Goal: Check status: Check status

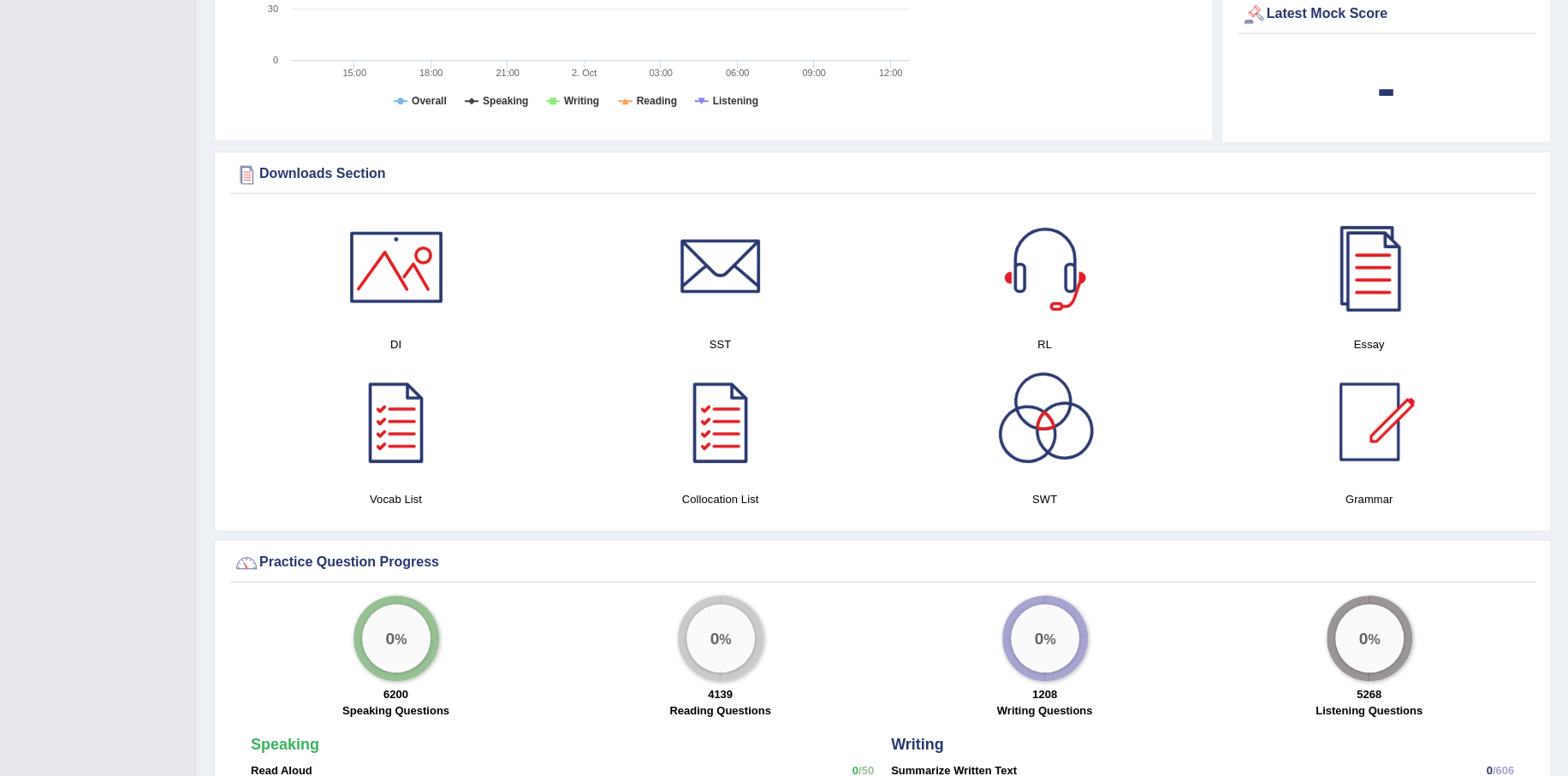
scroll to position [599, 0]
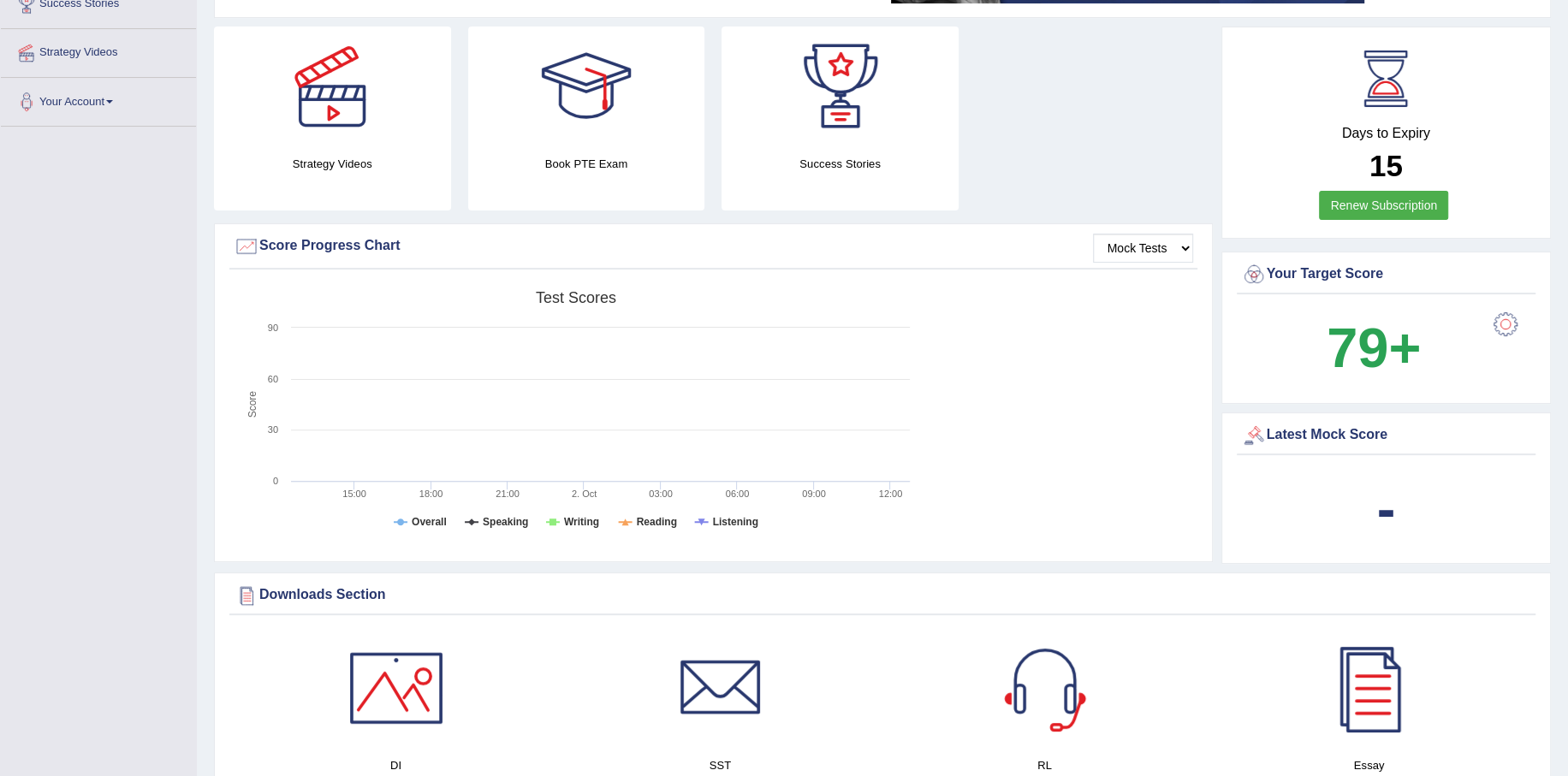
scroll to position [256, 0]
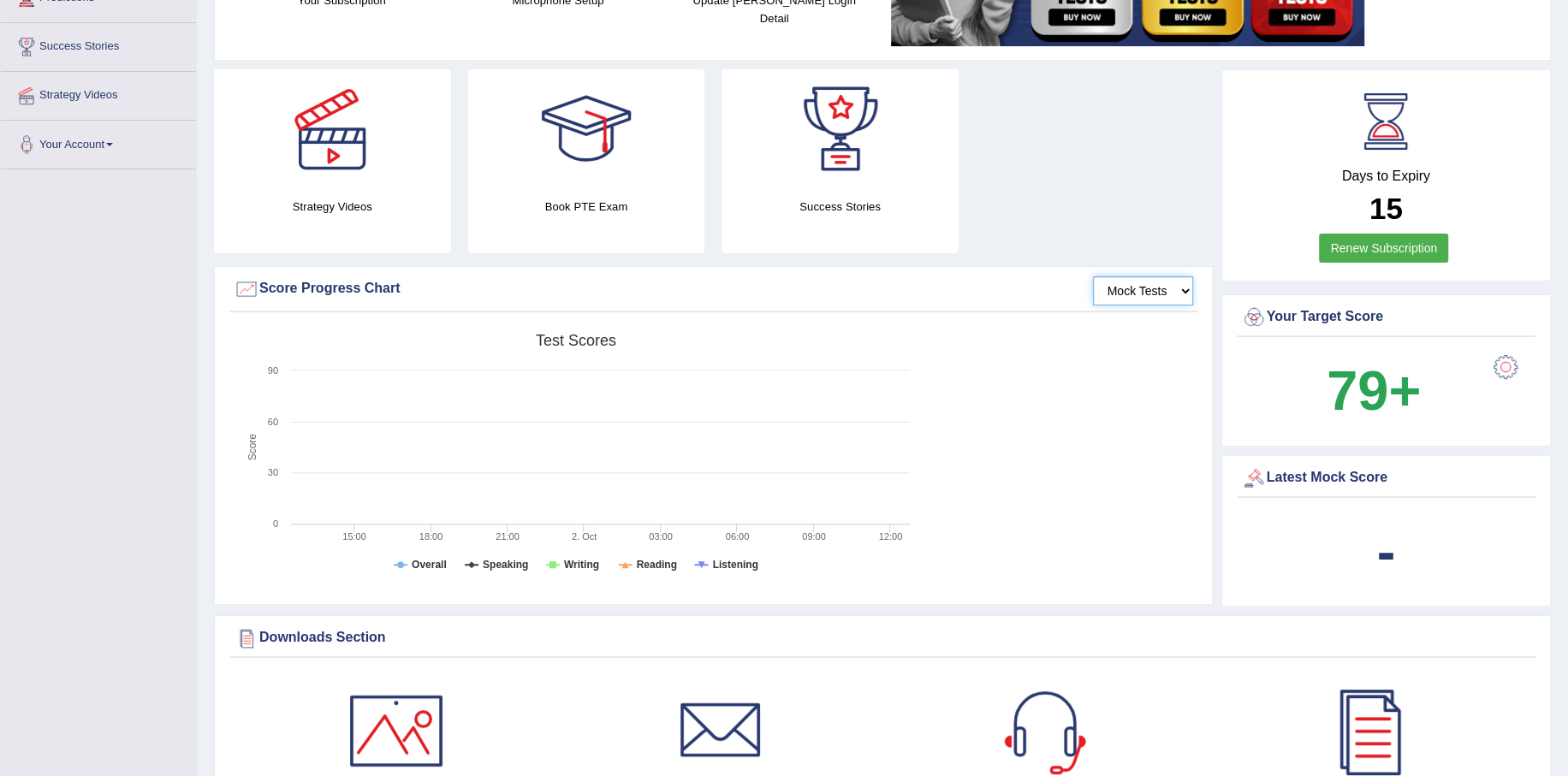
click at [1175, 296] on select "Mock Tests" at bounding box center [1144, 291] width 100 height 29
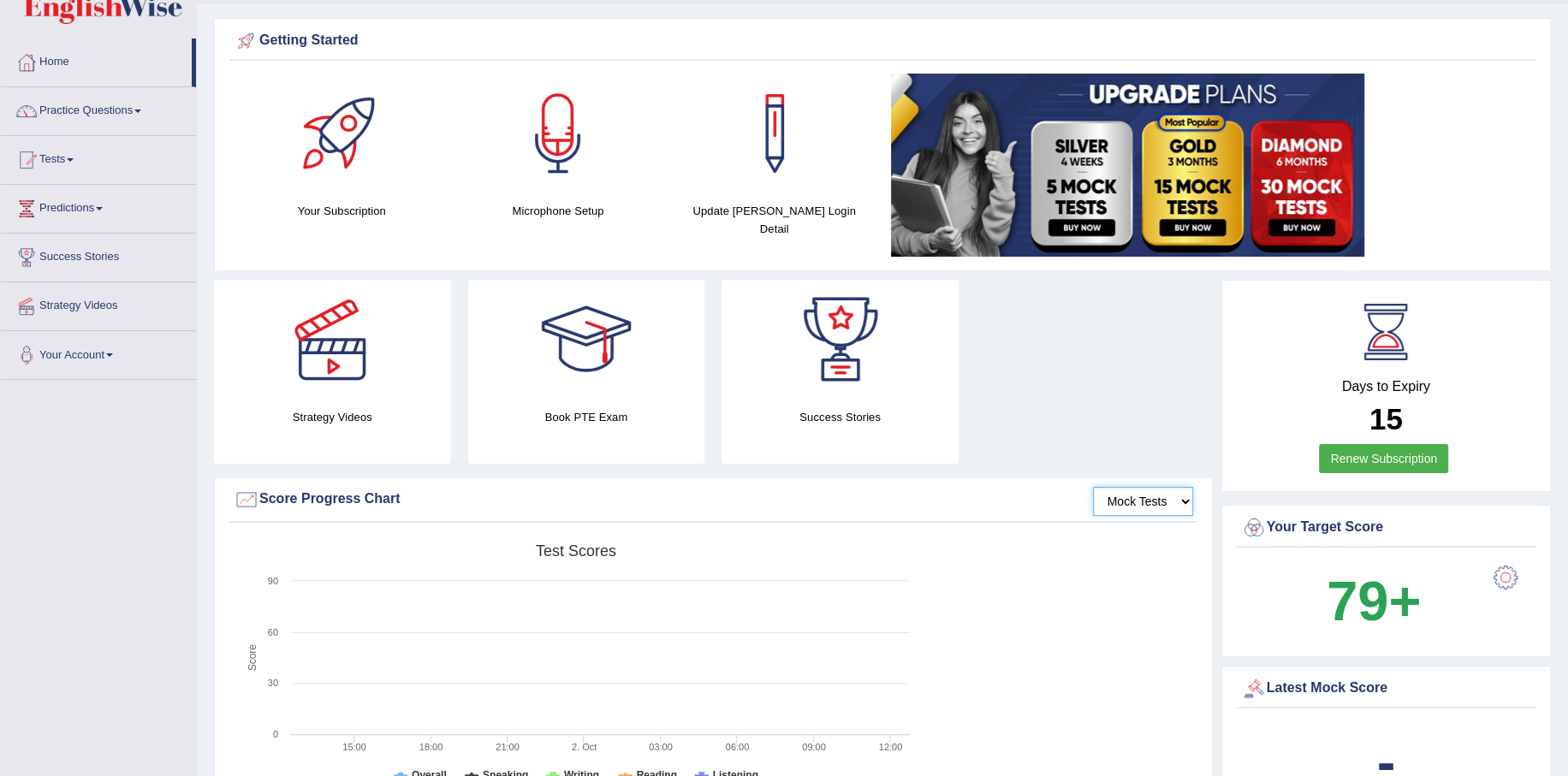
scroll to position [171, 0]
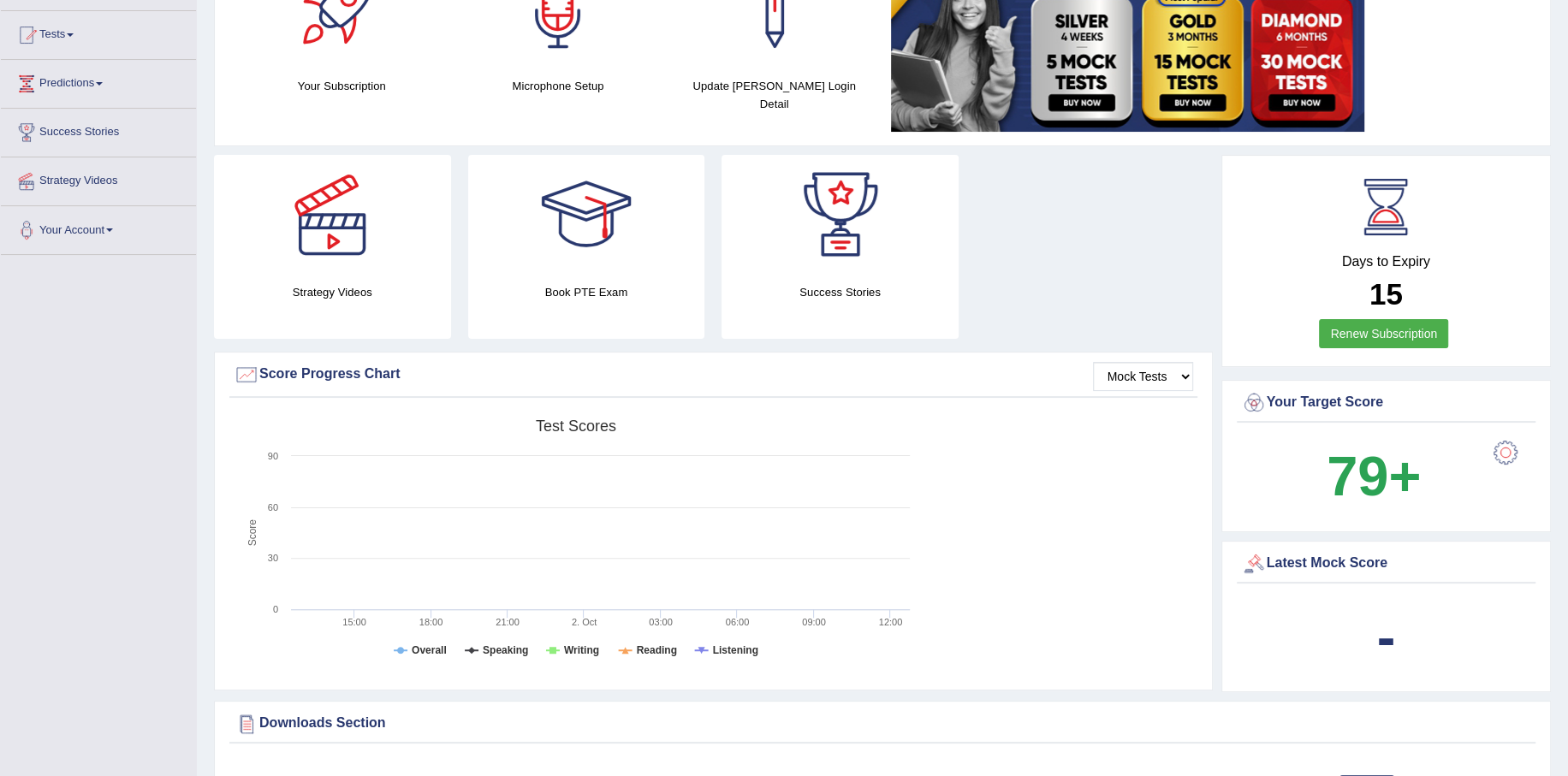
click at [1500, 457] on div at bounding box center [1506, 452] width 34 height 34
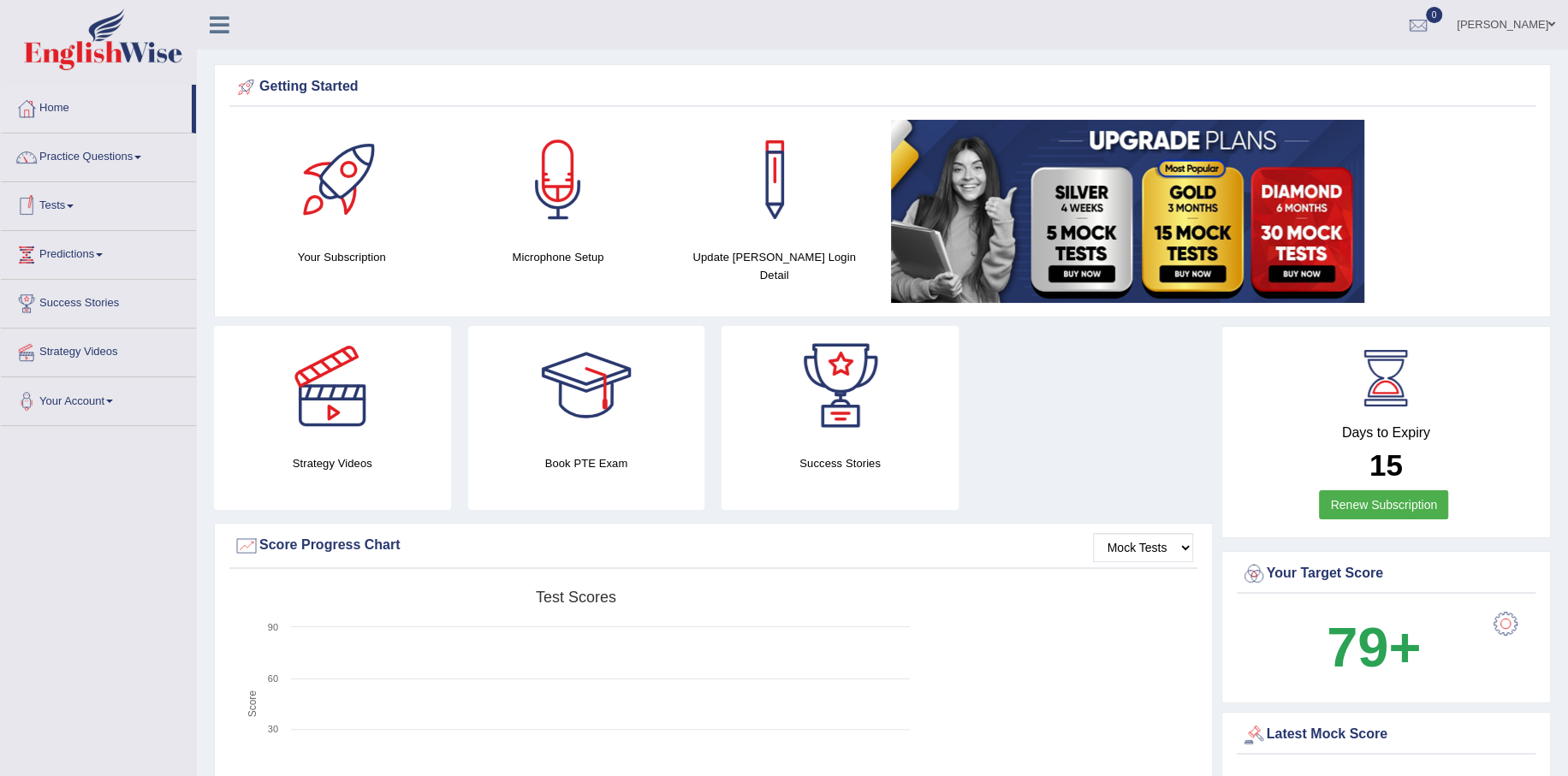
click at [74, 206] on span at bounding box center [70, 206] width 7 height 4
click at [88, 273] on link "Take Mock Test" at bounding box center [111, 276] width 160 height 31
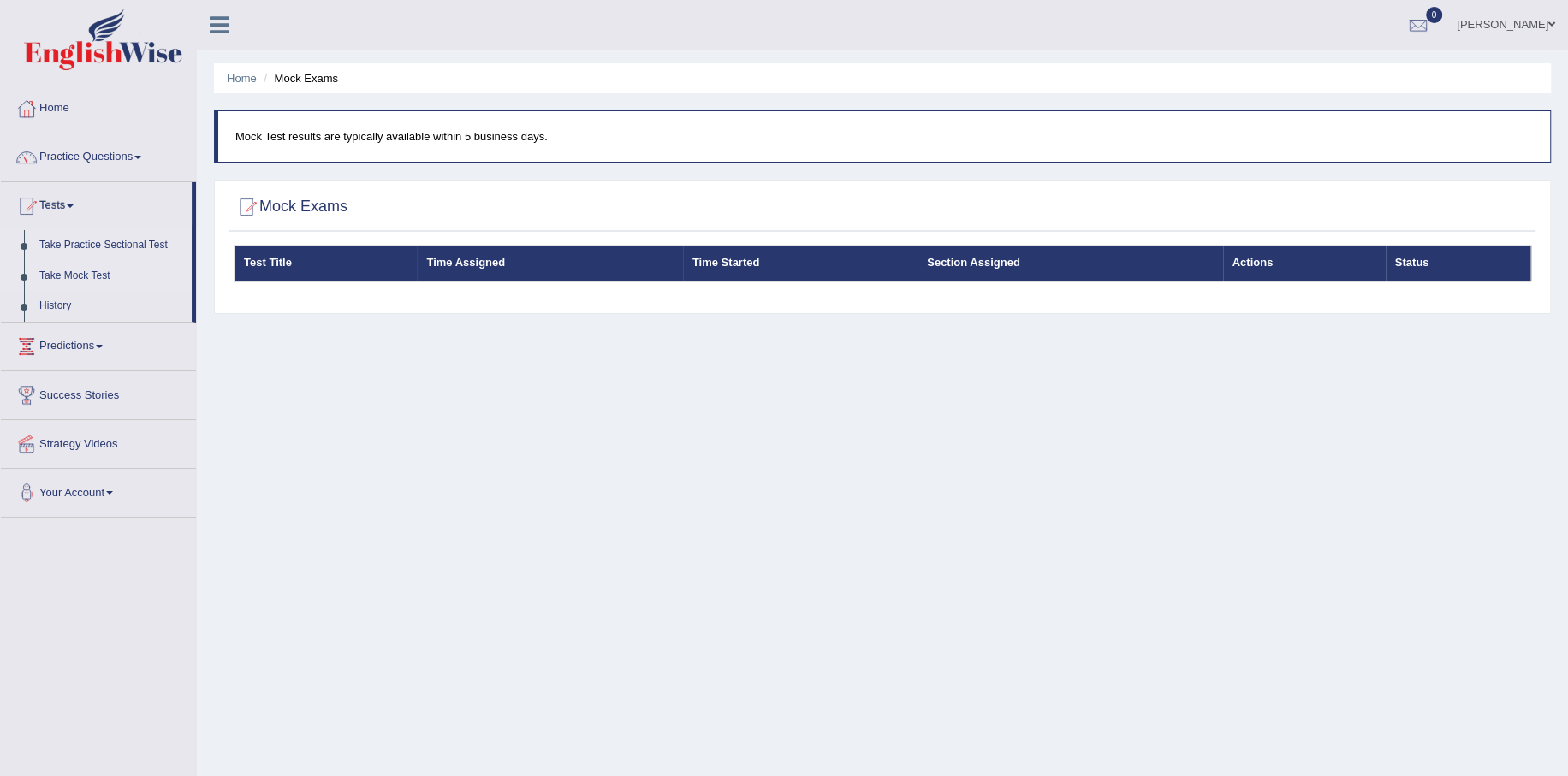
click at [73, 244] on link "Take Practice Sectional Test" at bounding box center [111, 245] width 160 height 31
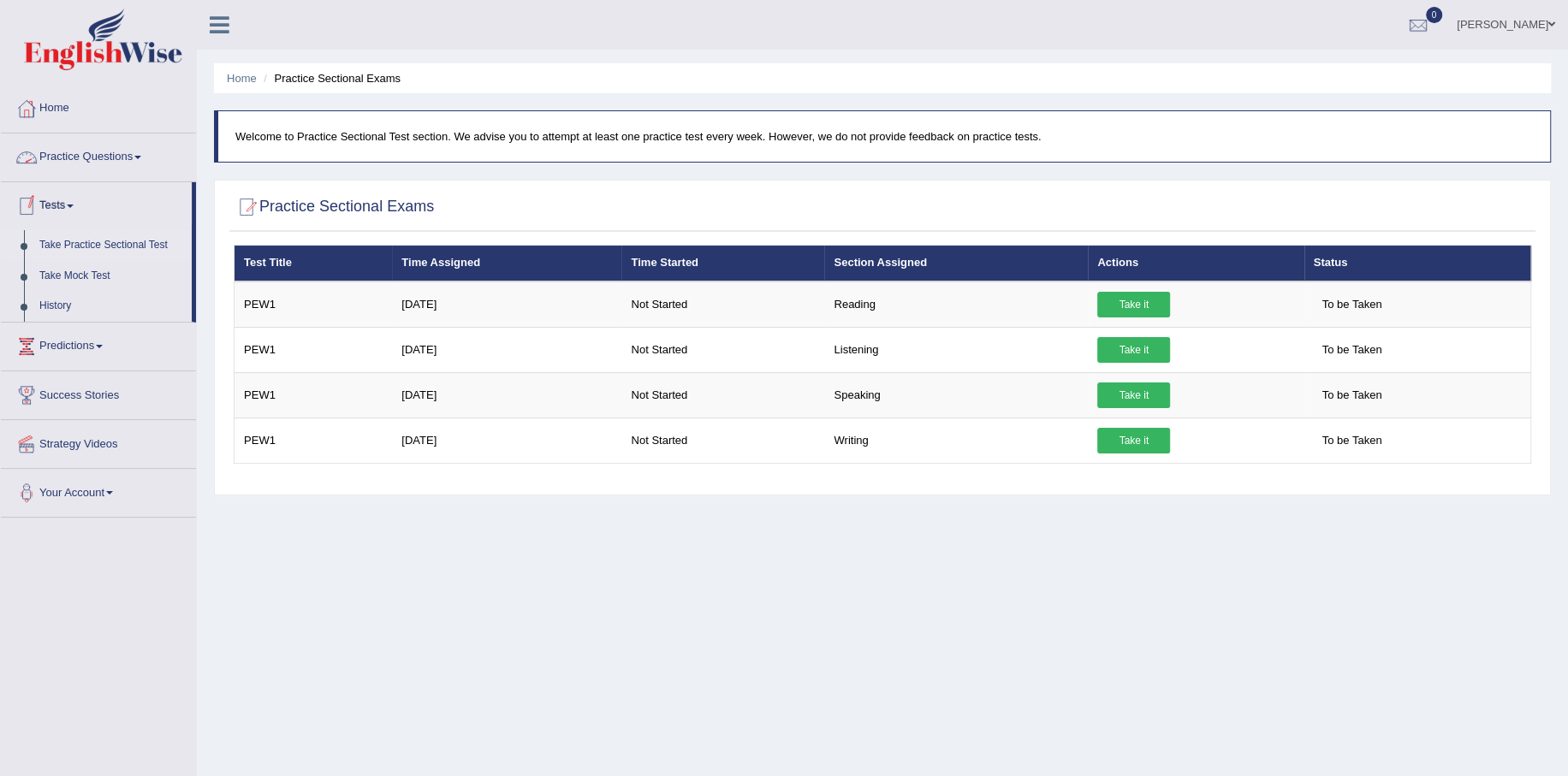
click at [132, 156] on link "Practice Questions" at bounding box center [98, 154] width 195 height 43
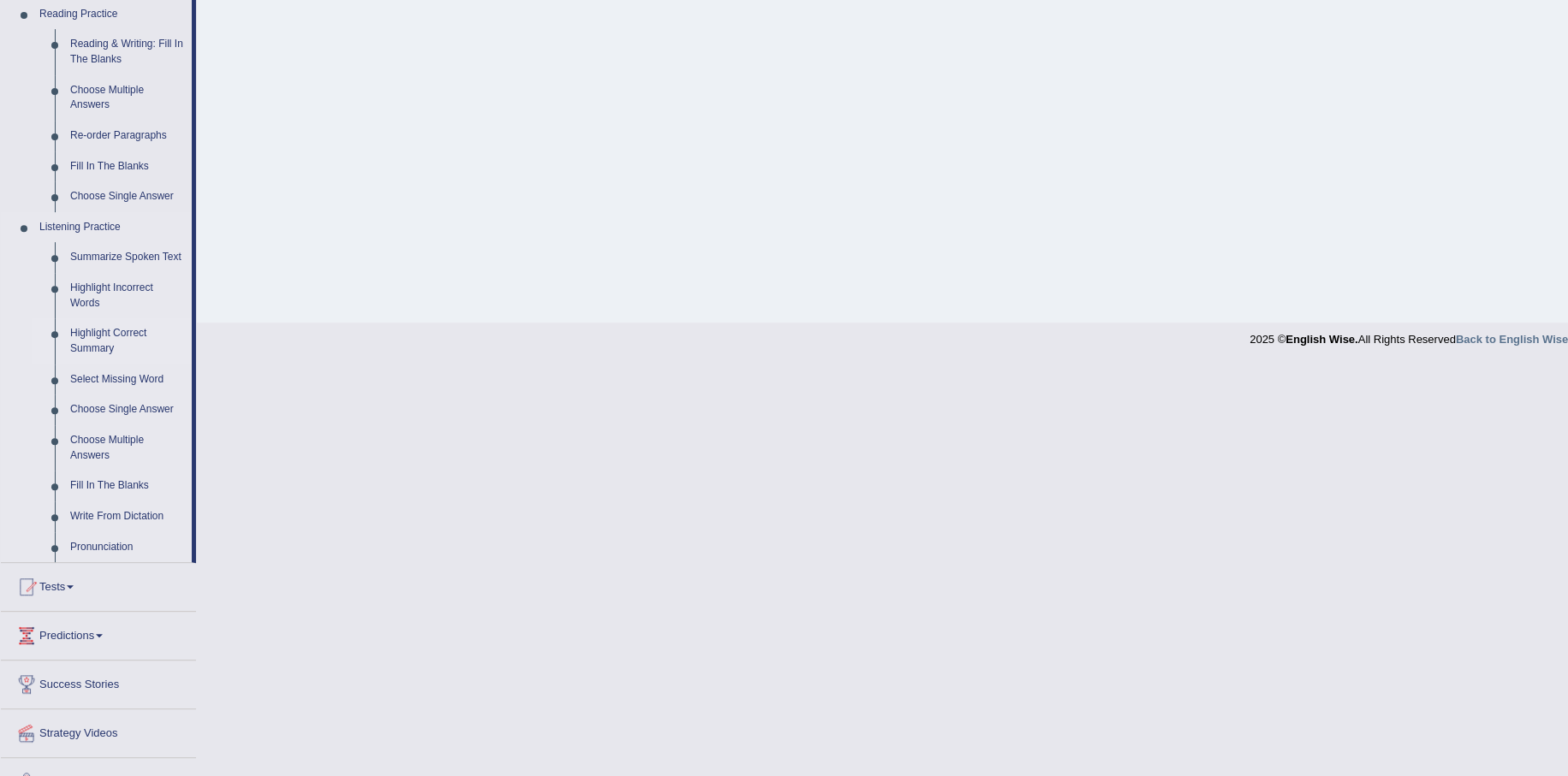
scroll to position [565, 0]
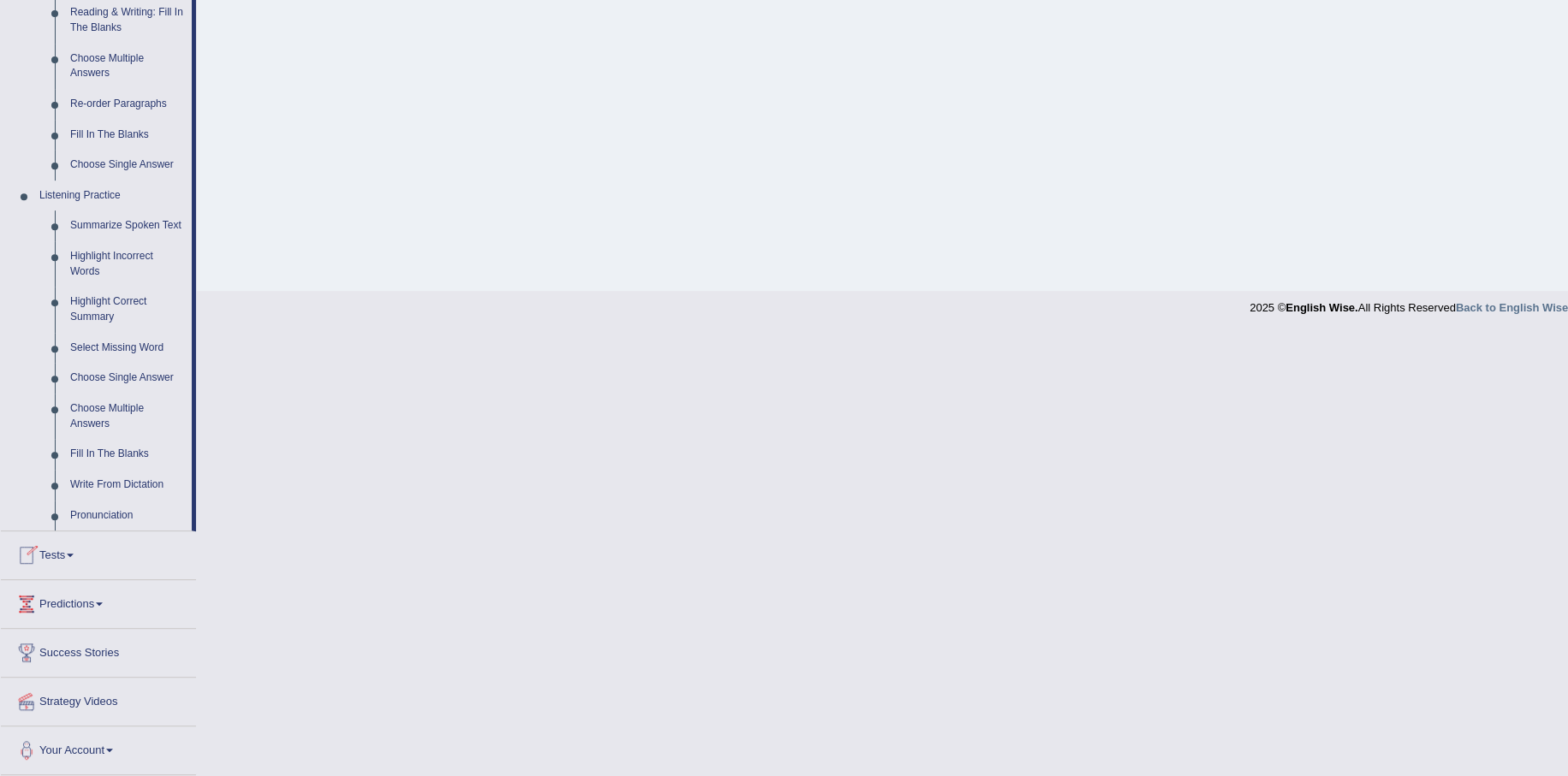
click at [74, 554] on span at bounding box center [70, 556] width 7 height 4
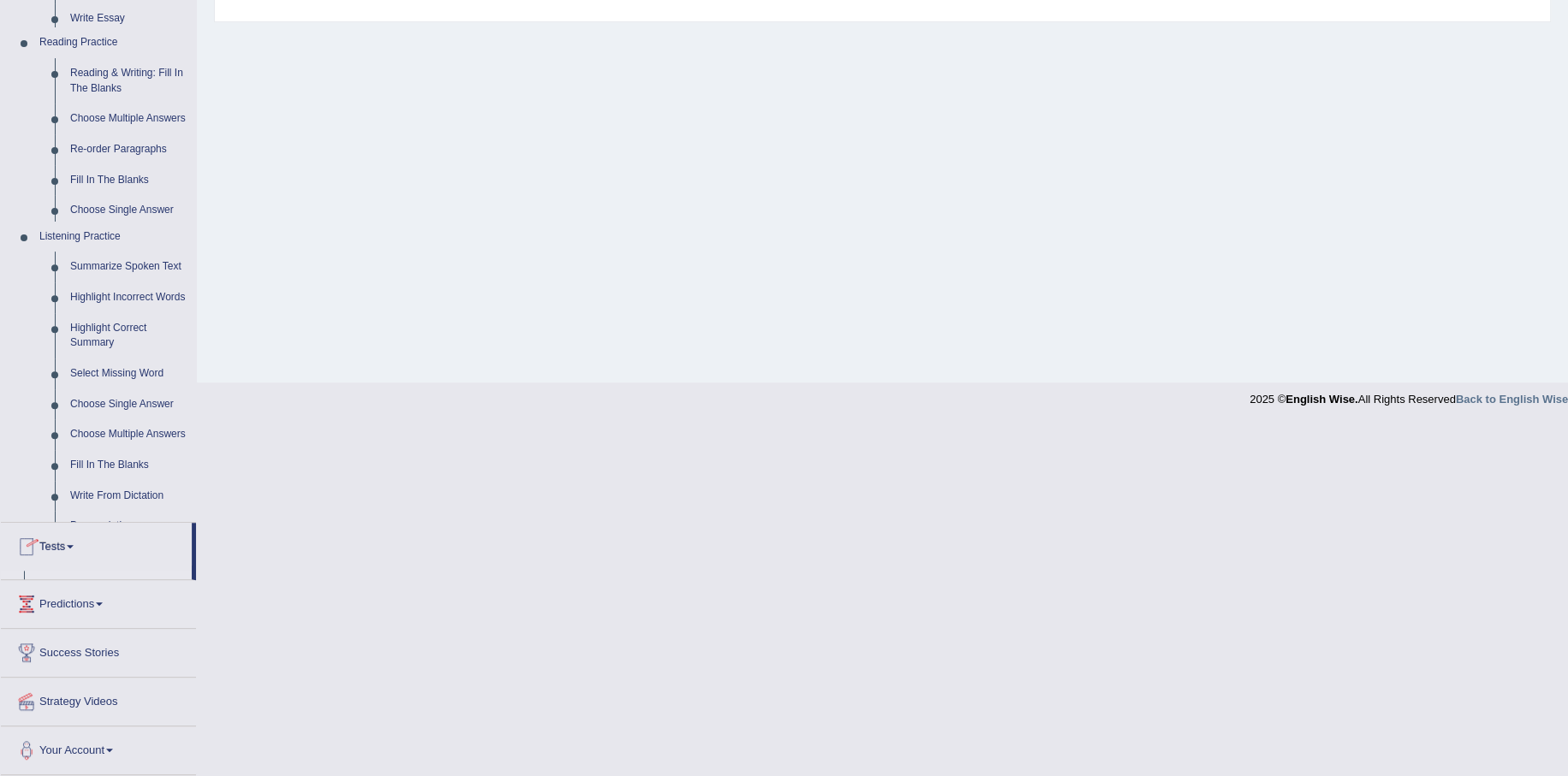
scroll to position [122, 0]
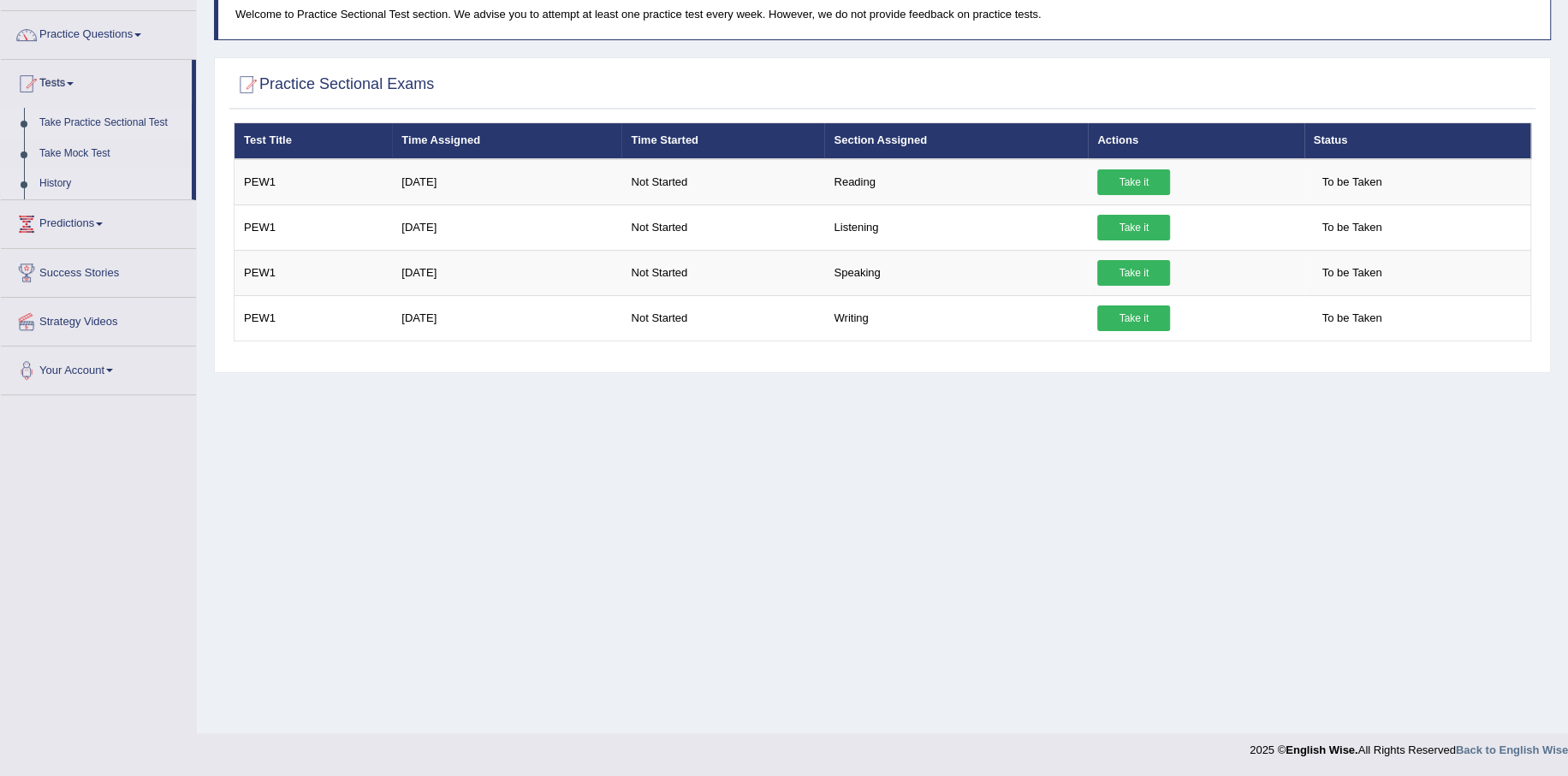
click at [51, 179] on link "History" at bounding box center [111, 184] width 160 height 31
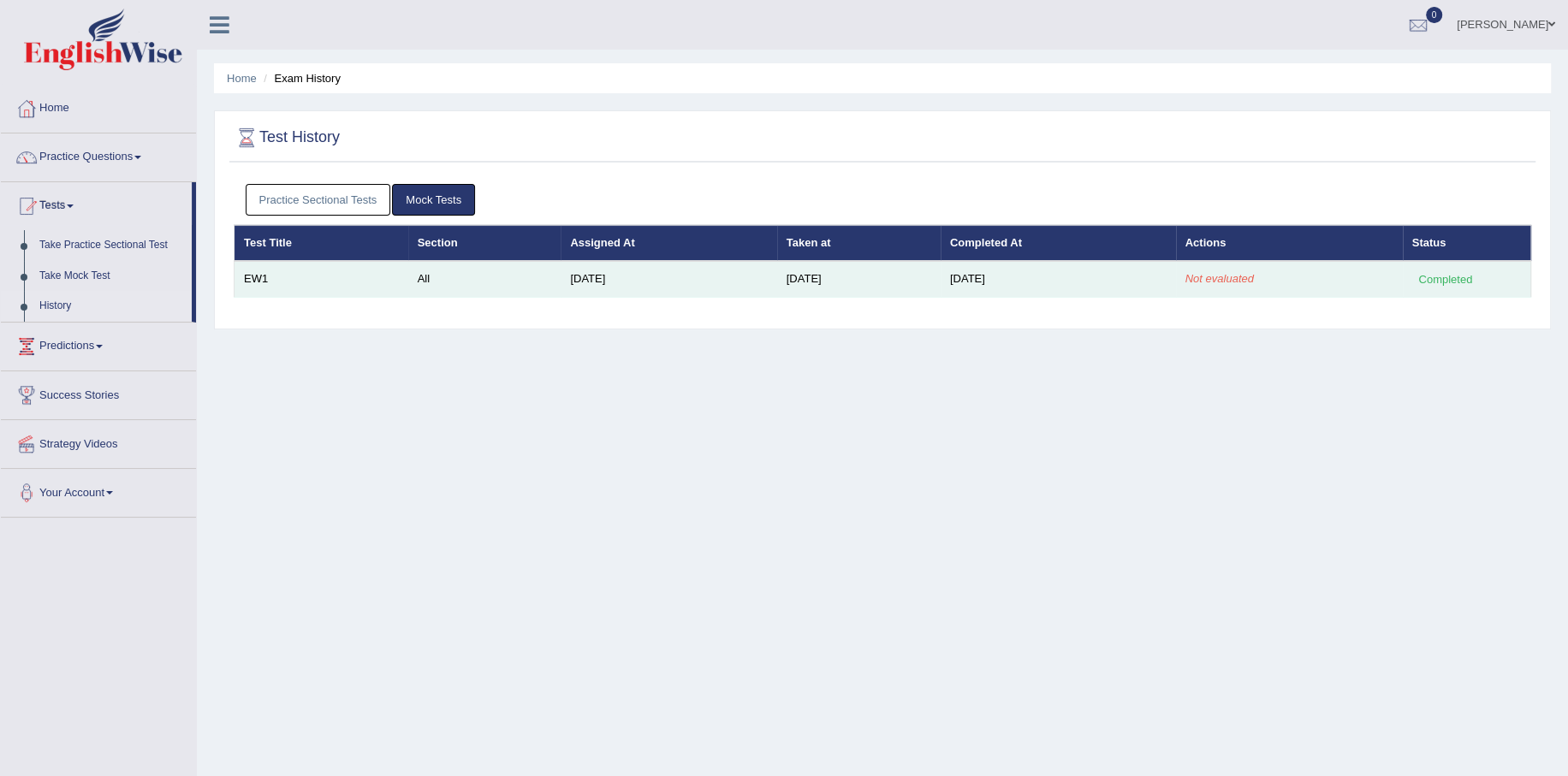
drag, startPoint x: 1216, startPoint y: 282, endPoint x: 1180, endPoint y: 281, distance: 36.0
click at [1180, 281] on tr "EW1 All [DATE] [DATE] [DATE] Not evaluated Completed" at bounding box center [883, 279] width 1297 height 36
drag, startPoint x: 1243, startPoint y: 281, endPoint x: 1256, endPoint y: 282, distance: 13.0
click at [1253, 282] on em "Not evaluated" at bounding box center [1220, 279] width 68 height 13
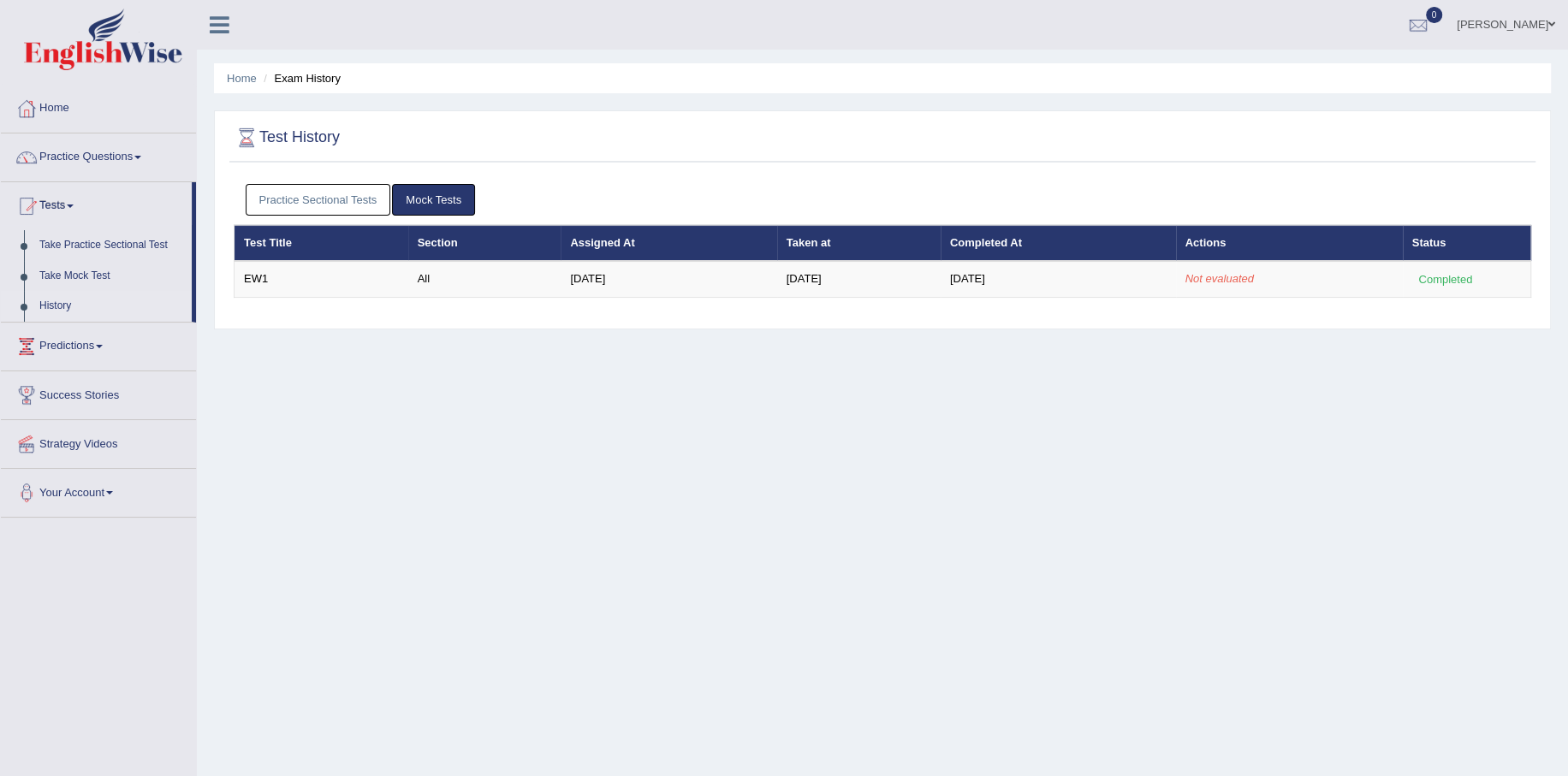
click at [1244, 326] on div "Test History Practice Sectional Tests Mock Tests Test Title Section Assigned At…" at bounding box center [882, 220] width 1337 height 219
click at [97, 160] on link "Practice Questions" at bounding box center [98, 154] width 195 height 43
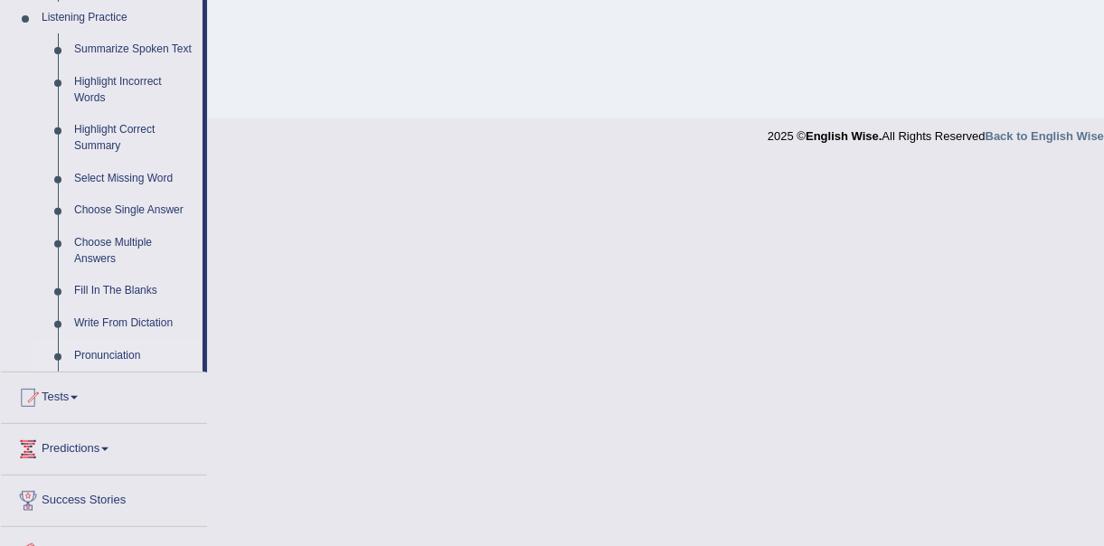
scroll to position [866, 0]
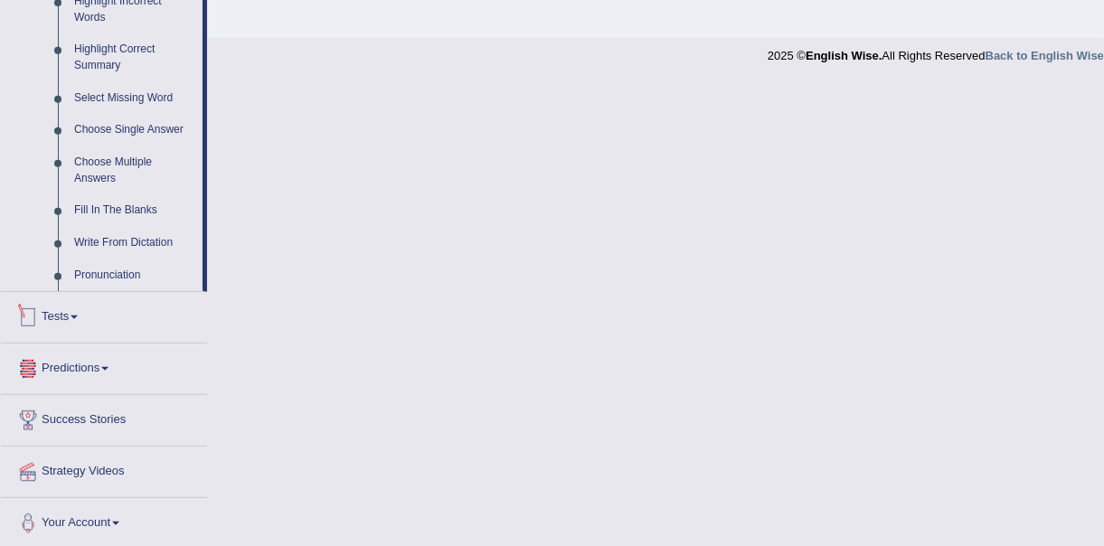
click at [77, 322] on link "Tests" at bounding box center [104, 314] width 206 height 45
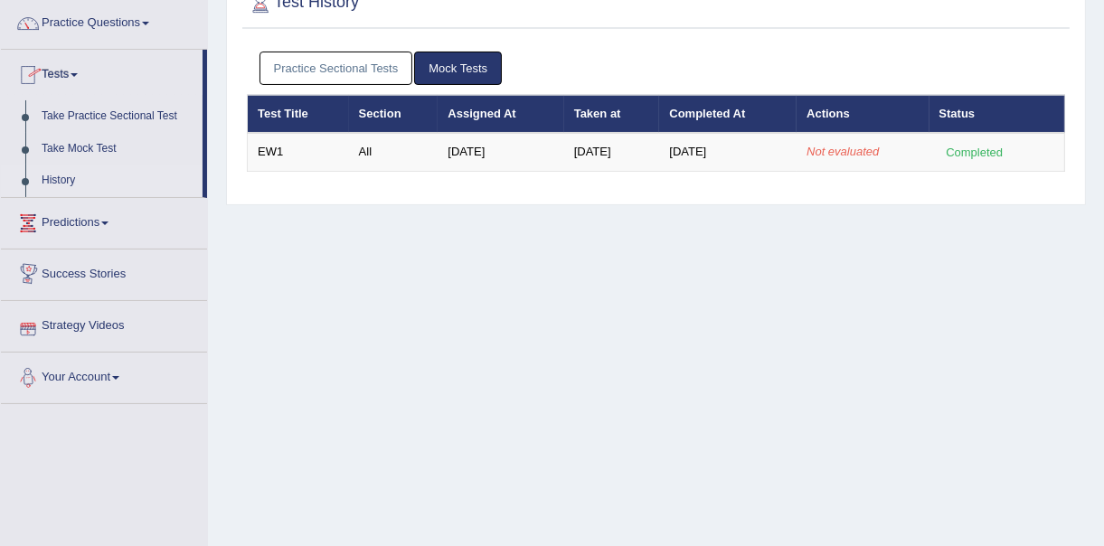
scroll to position [29, 0]
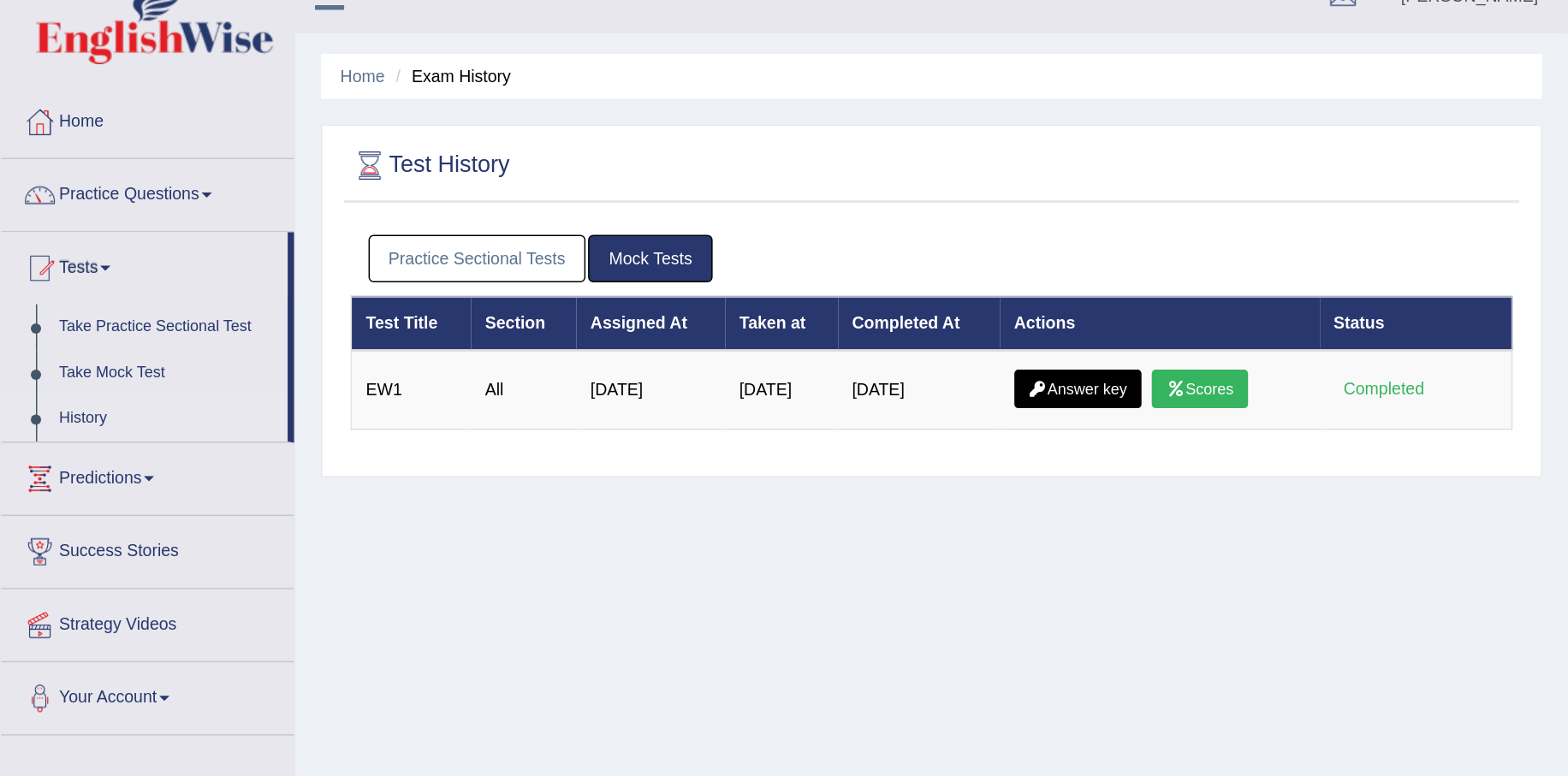
scroll to position [26, 0]
